Goal: Transaction & Acquisition: Subscribe to service/newsletter

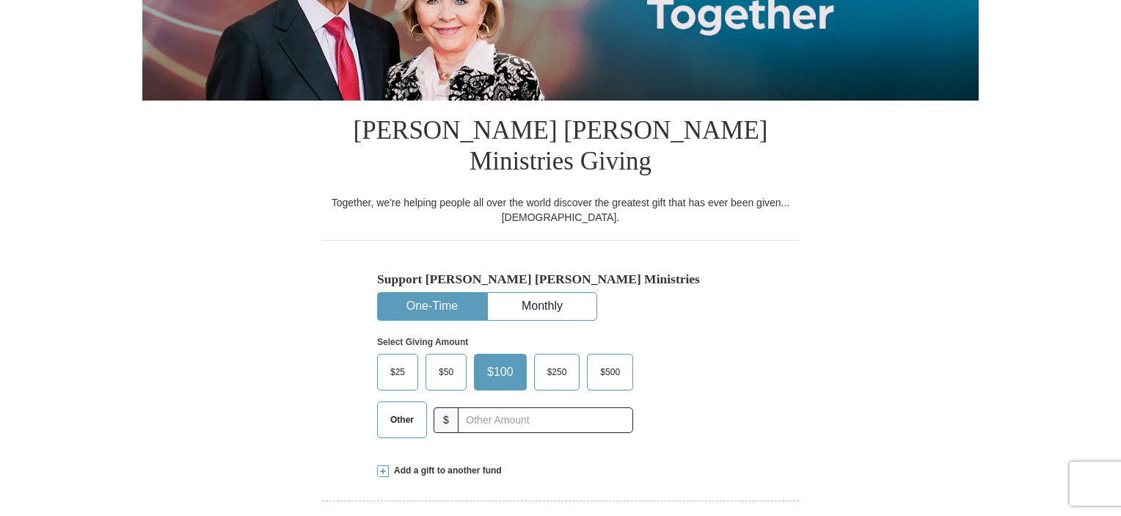
scroll to position [294, 0]
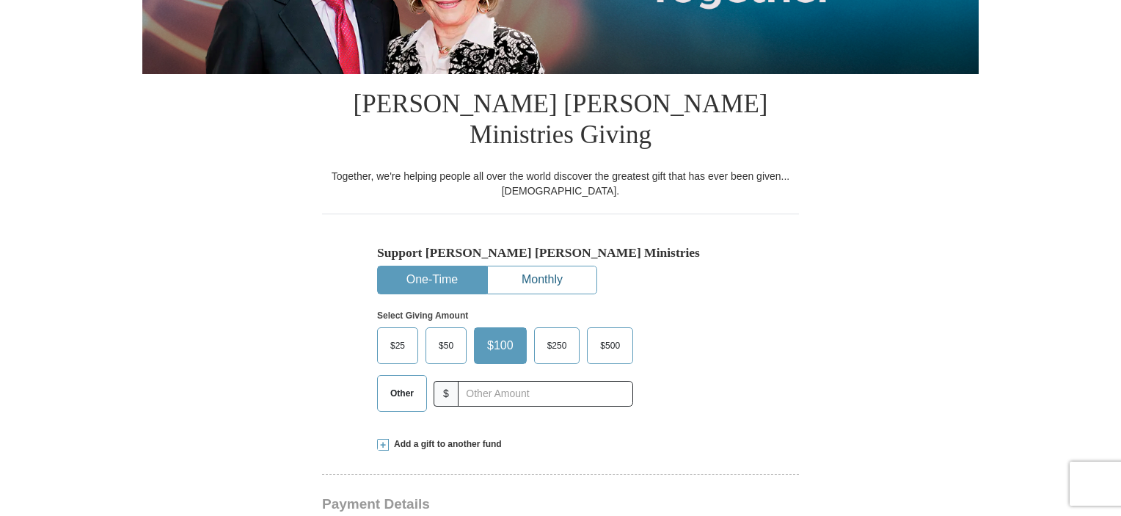
click at [550, 266] on button "Monthly" at bounding box center [542, 279] width 109 height 27
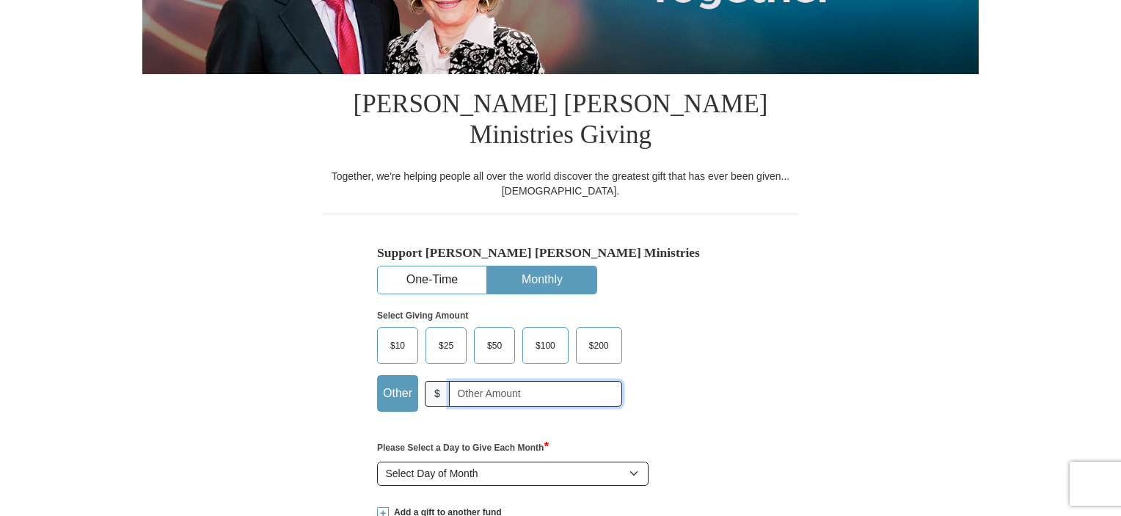
click at [459, 381] on input "text" at bounding box center [535, 394] width 173 height 26
type input "30.00"
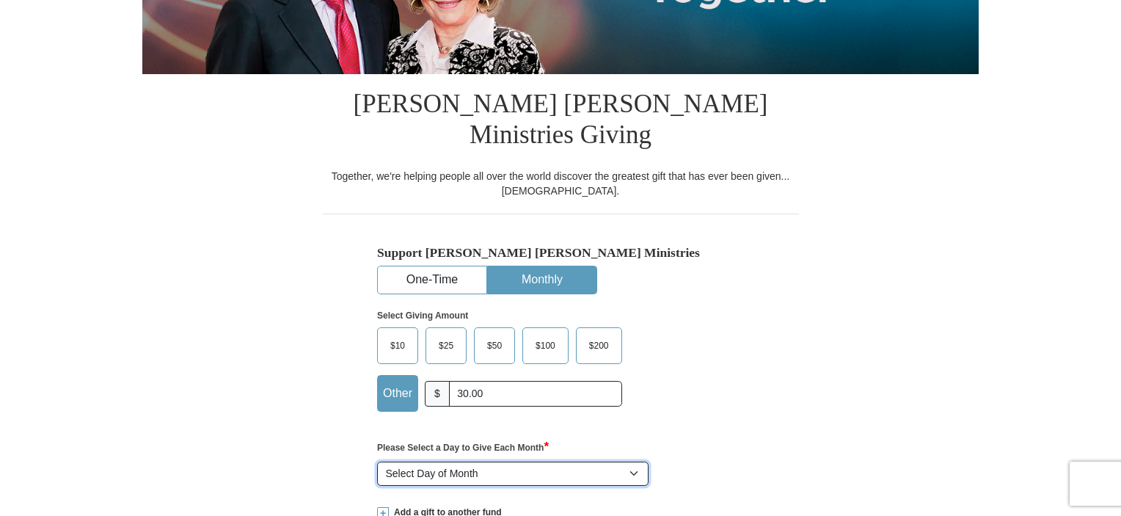
click at [635, 462] on select "Select Day of Month 1 2 3 4 5 6 7 8 9 10 11 12 13 14 15 16 17 18 19 20 21 22 23…" at bounding box center [513, 474] width 272 height 25
select select "5"
click at [377, 462] on select "Select Day of Month 1 2 3 4 5 6 7 8 9 10 11 12 13 14 15 16 17 18 19 20 21 22 23…" at bounding box center [513, 474] width 272 height 25
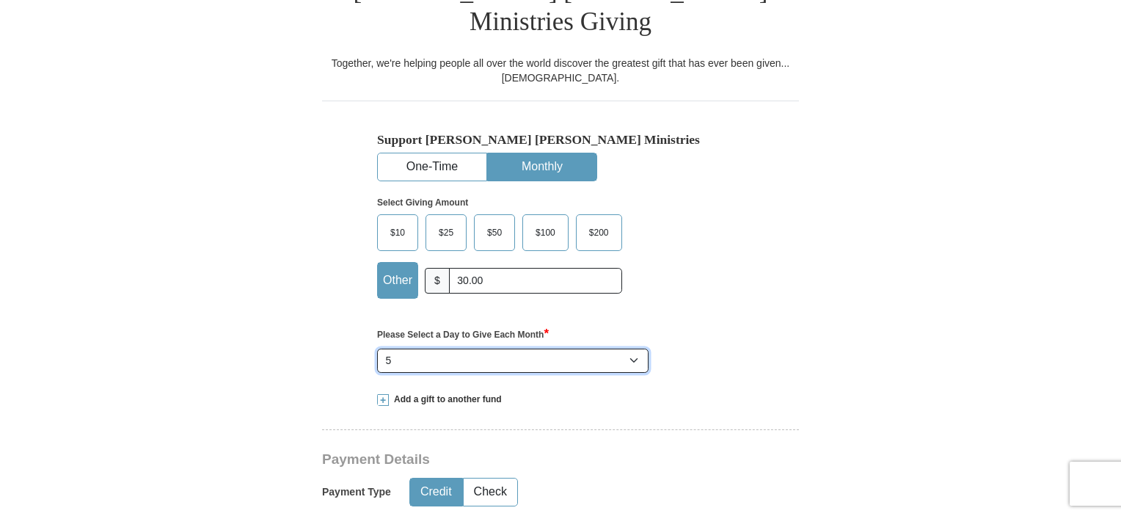
scroll to position [440, 0]
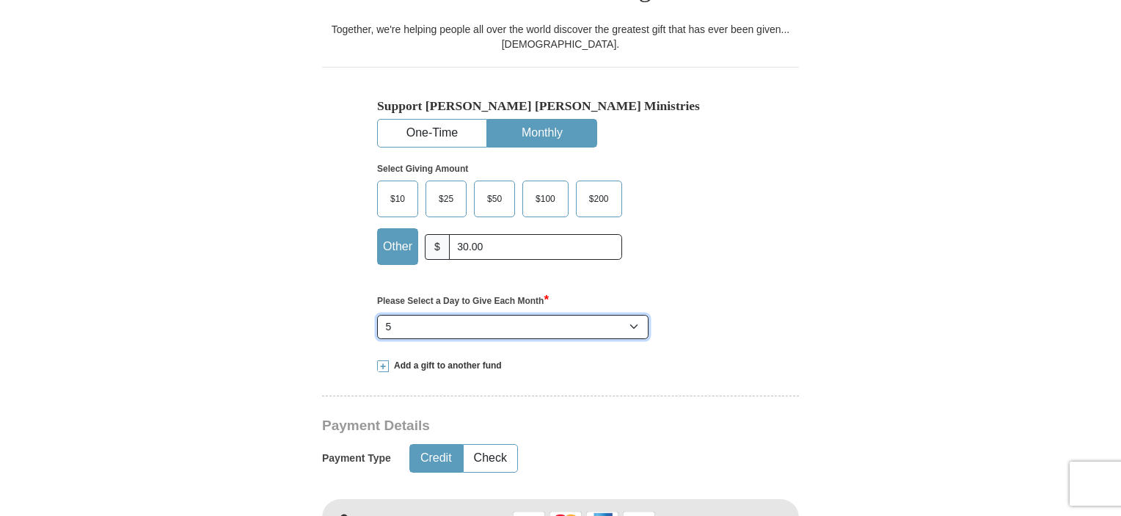
click at [440, 315] on select "Select Day of Month 1 2 3 4 5 6 7 8 9 10 11 12 13 14 15 16 17 18 19 20 21 22 23…" at bounding box center [513, 327] width 272 height 25
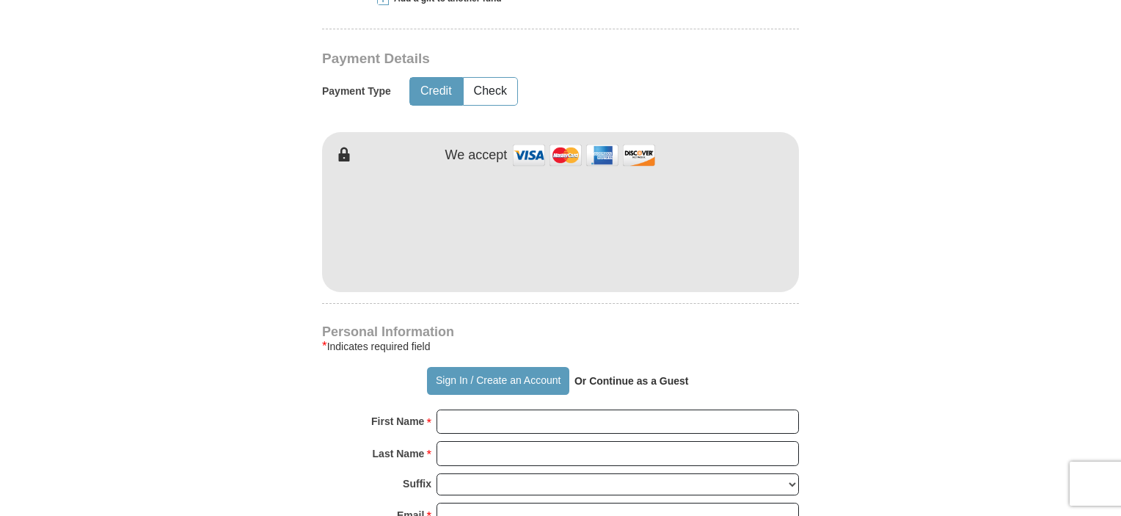
scroll to position [881, 0]
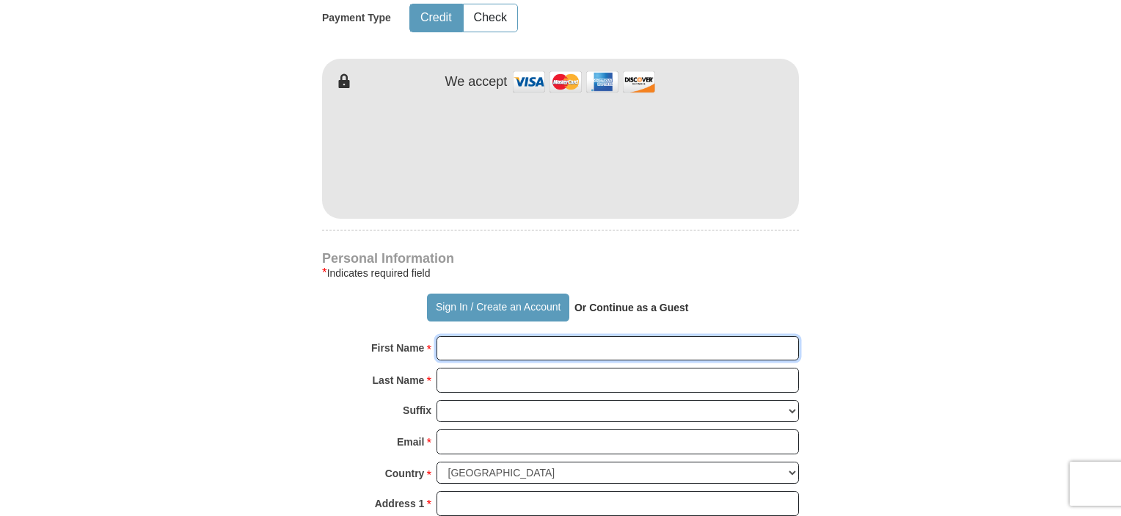
click at [454, 336] on input "First Name *" at bounding box center [618, 348] width 363 height 25
click at [455, 336] on input "First Name *" at bounding box center [618, 348] width 363 height 25
type input "[PERSON_NAME]"
drag, startPoint x: 469, startPoint y: 316, endPoint x: 419, endPoint y: 316, distance: 49.9
click at [425, 336] on div "First Name * [PERSON_NAME] Please enter First Name" at bounding box center [560, 352] width 477 height 32
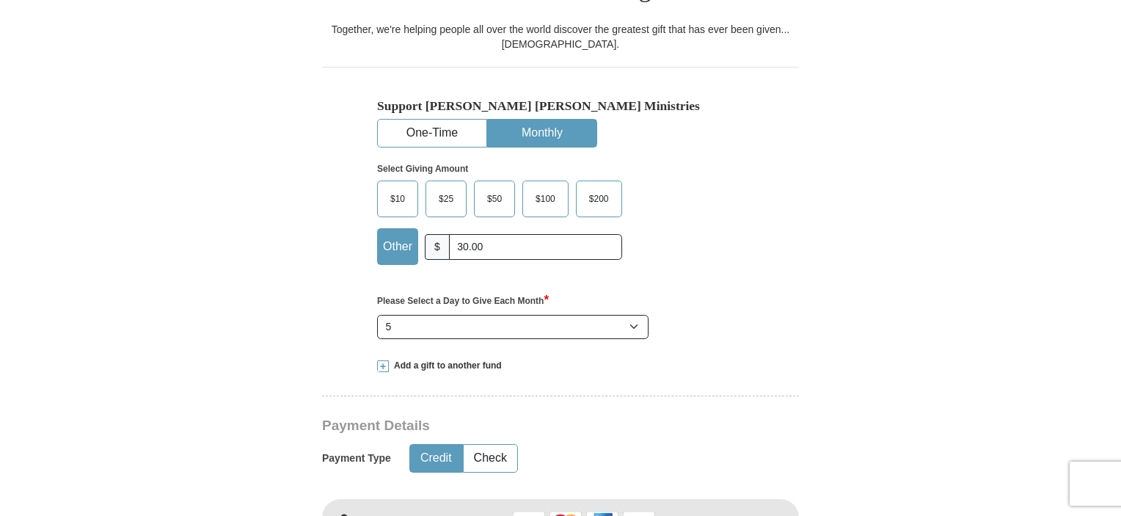
scroll to position [367, 0]
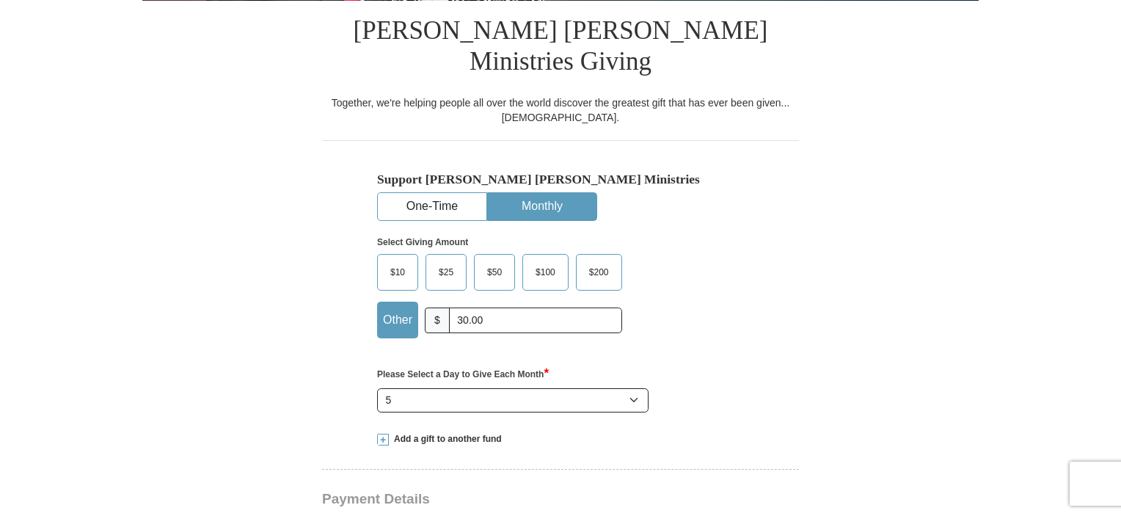
click at [560, 193] on button "Monthly" at bounding box center [542, 206] width 109 height 27
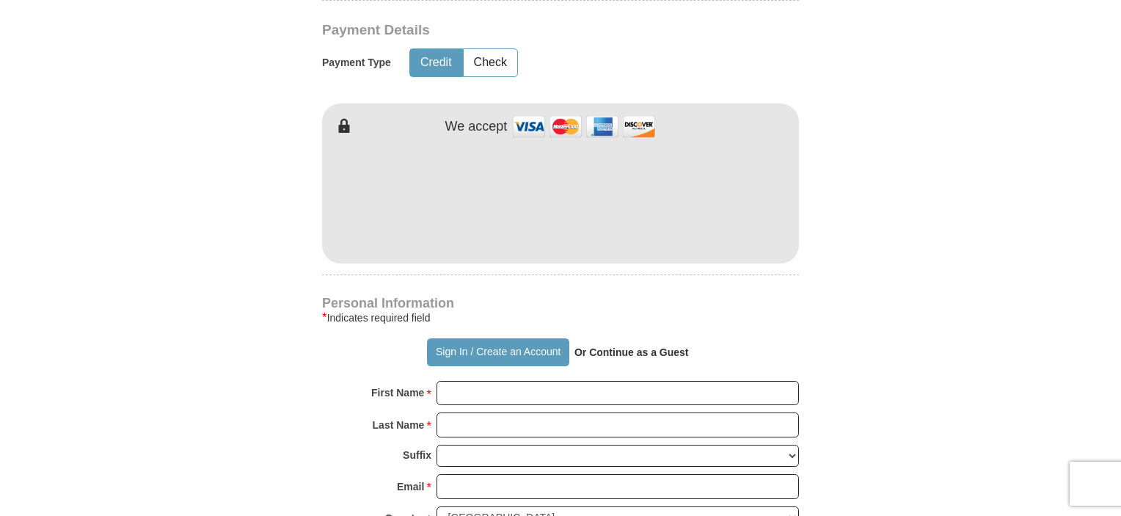
scroll to position [881, 0]
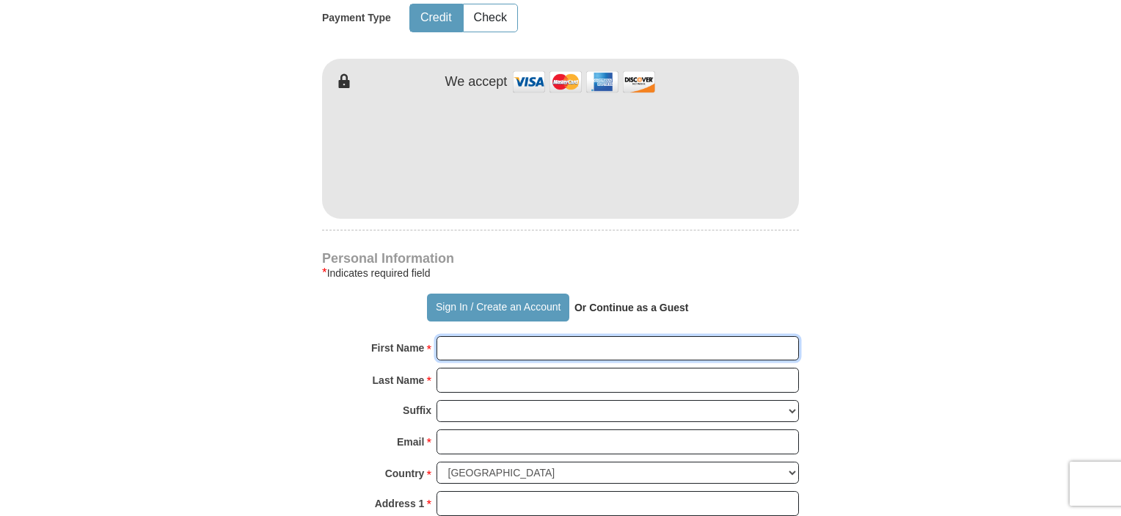
click at [452, 336] on input "First Name *" at bounding box center [618, 348] width 363 height 25
type input "[PERSON_NAME]"
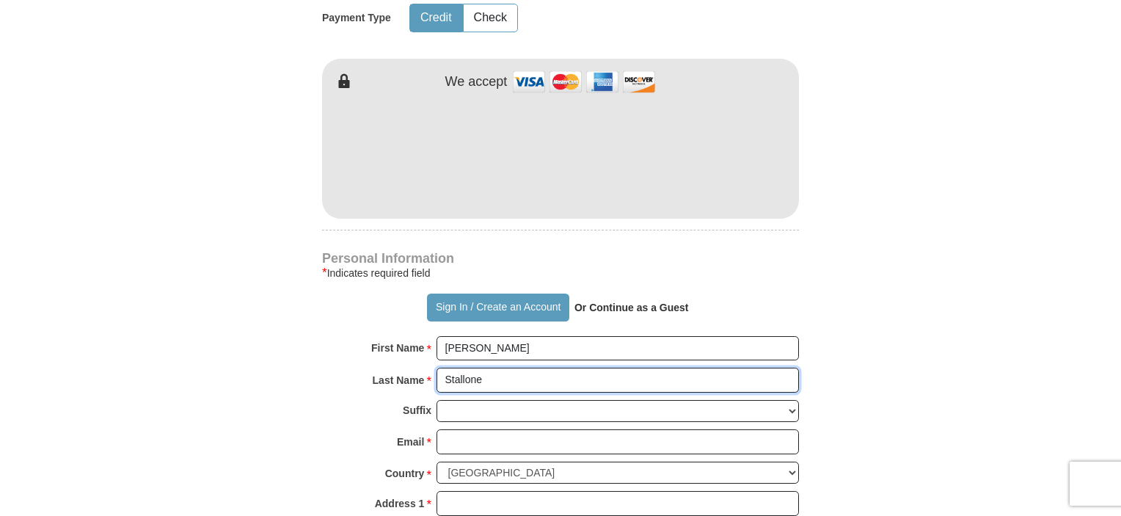
type input "Stallone"
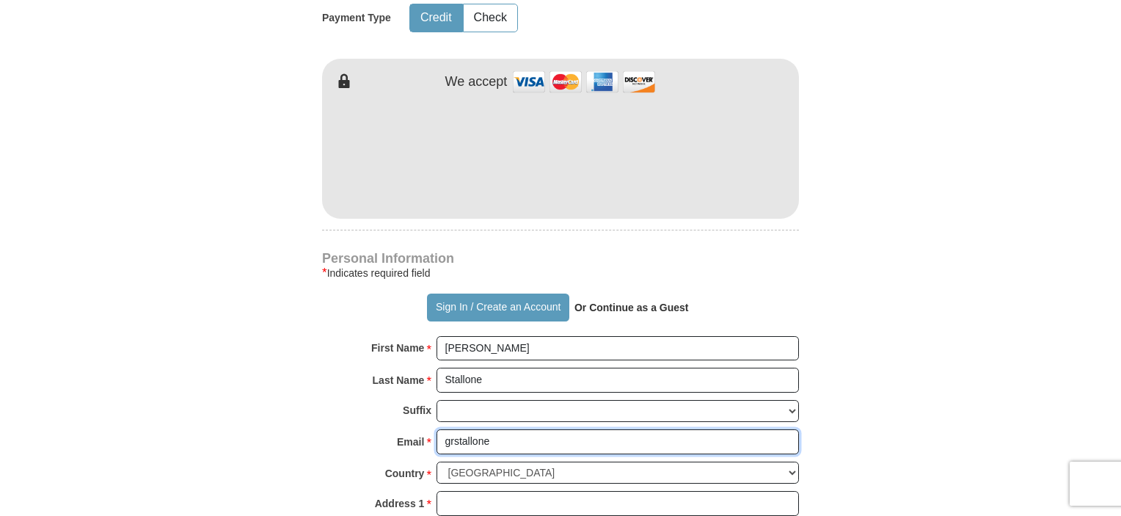
type input "[EMAIL_ADDRESS][DOMAIN_NAME]"
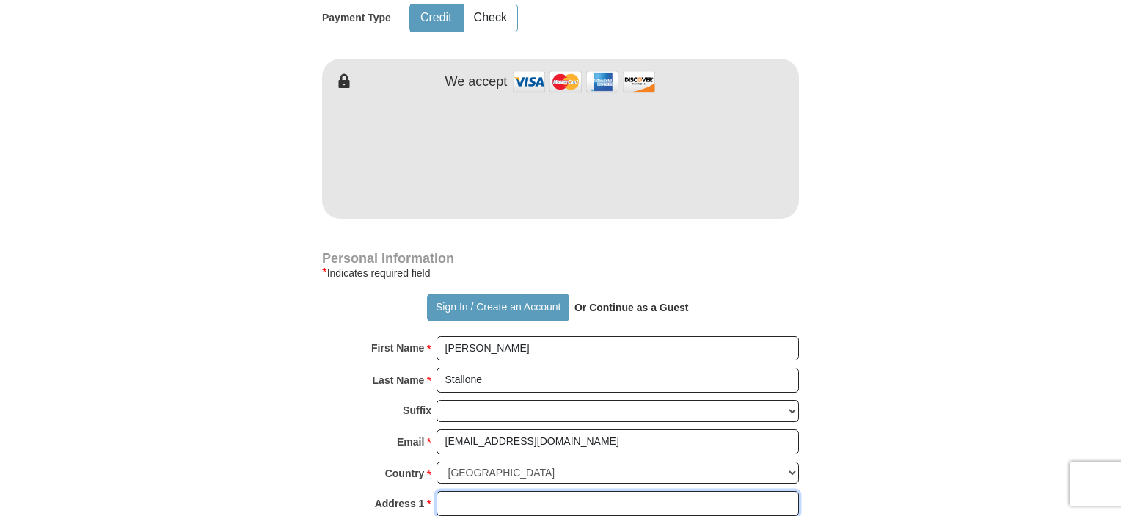
type input "[STREET_ADDRESS]"
type input "[GEOGRAPHIC_DATA]"
select select "CA"
type input "92503-6222"
type input "9516401165"
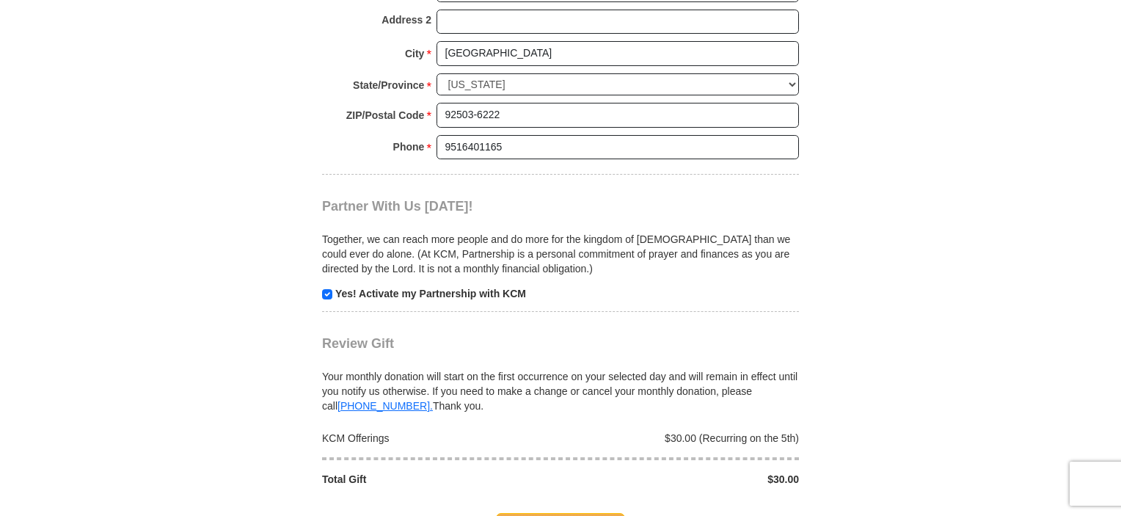
scroll to position [1468, 0]
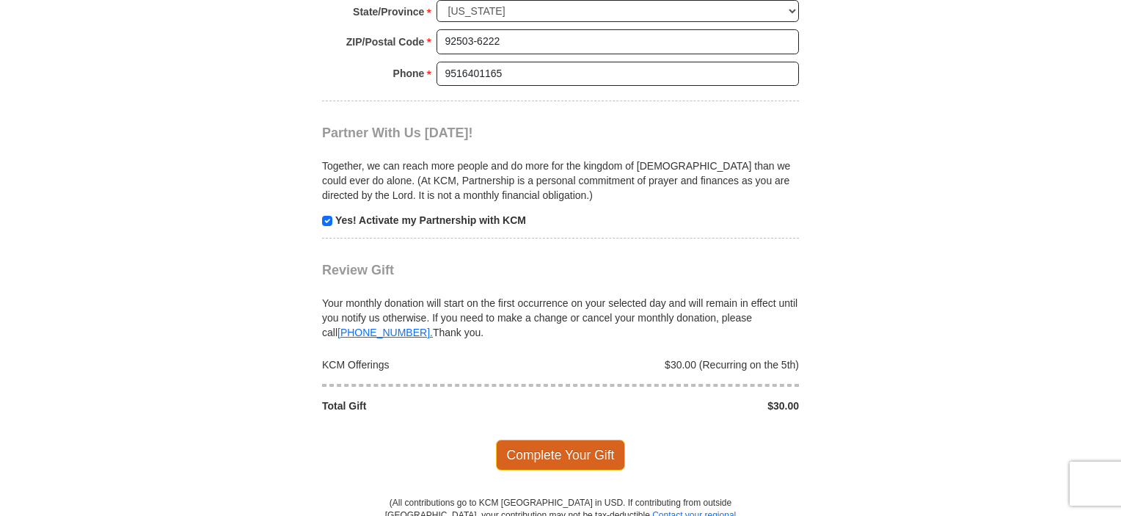
click at [572, 440] on span "Complete Your Gift" at bounding box center [561, 455] width 130 height 31
